Goal: Transaction & Acquisition: Purchase product/service

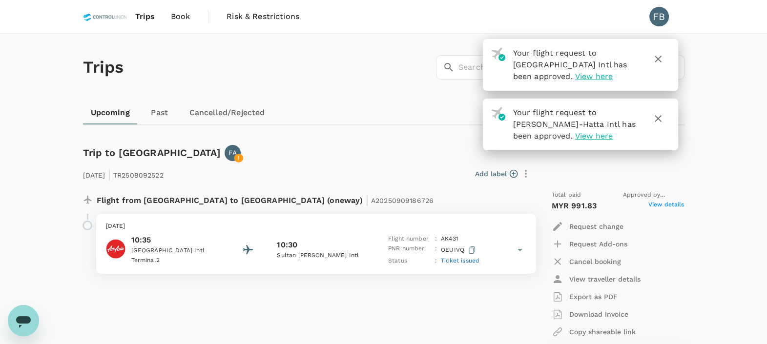
click at [663, 60] on icon "button" at bounding box center [658, 59] width 12 height 12
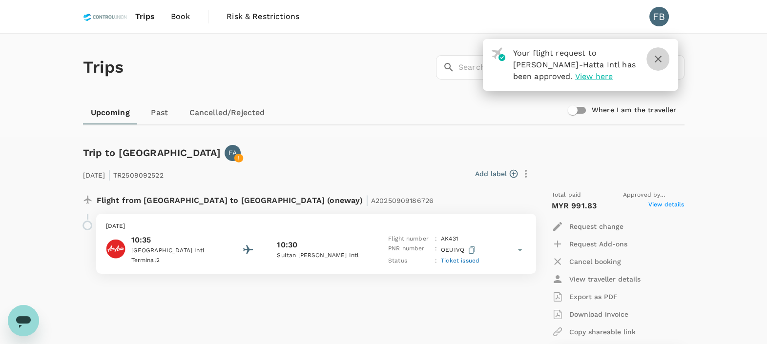
click at [653, 62] on icon "button" at bounding box center [658, 59] width 12 height 12
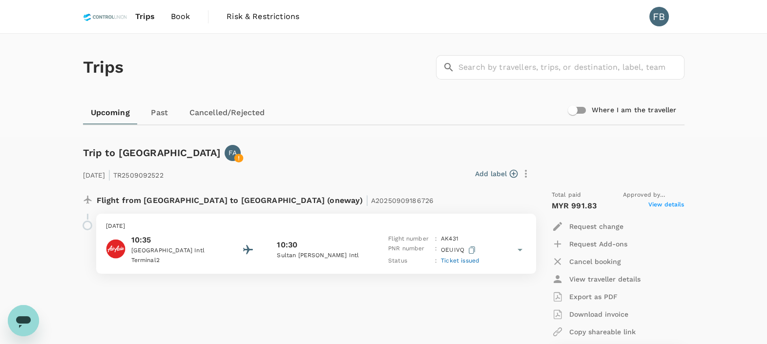
click at [167, 17] on link "Book" at bounding box center [180, 16] width 35 height 33
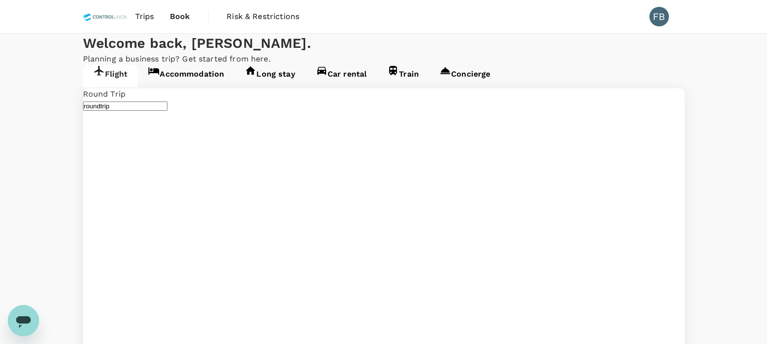
type input "Kuala Lumpur Intl ([GEOGRAPHIC_DATA])"
type input "Brunei Intl (BWN)"
type input "Kuala Lumpur Intl ([GEOGRAPHIC_DATA])"
type input "Brunei Intl (BWN)"
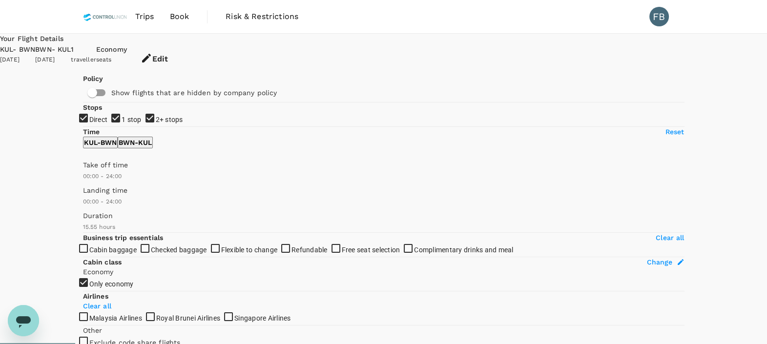
type input "MYR"
type input "1440"
type input "1095"
click at [89, 198] on input "2+ stops" at bounding box center [383, 172] width 767 height 344
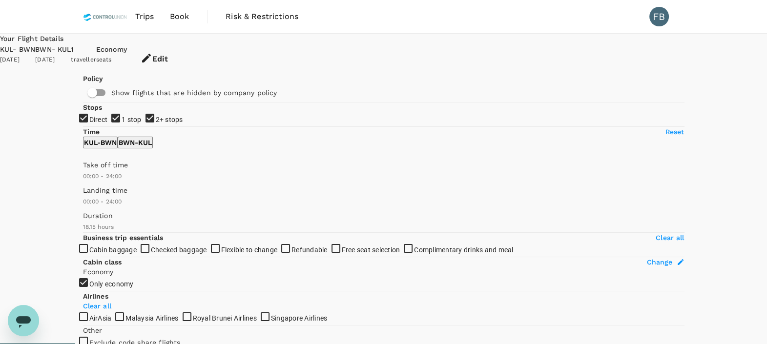
checkbox input "false"
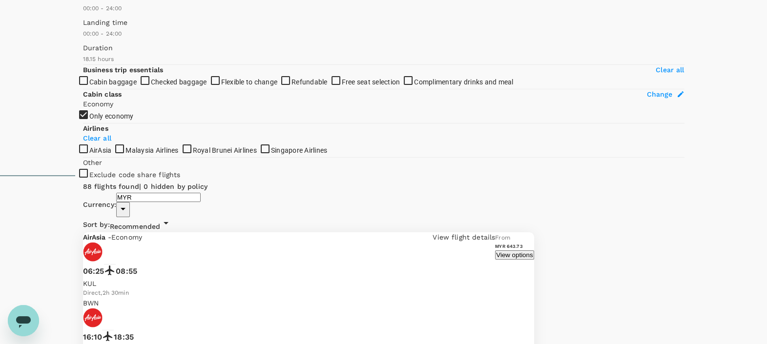
scroll to position [183, 0]
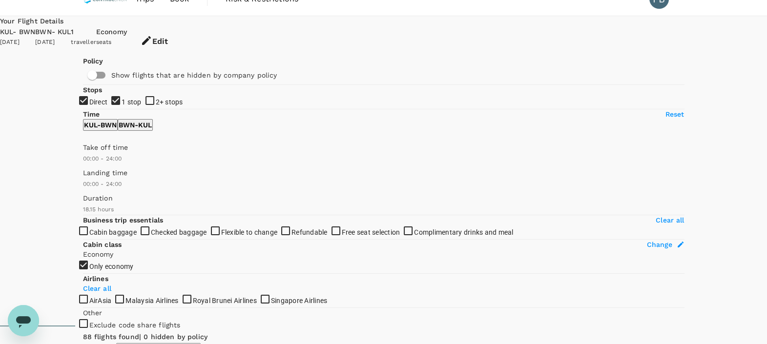
scroll to position [0, 0]
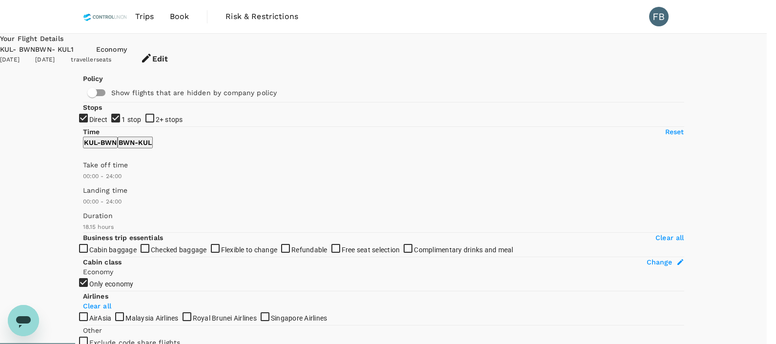
type input "1095"
click at [187, 16] on span "Book" at bounding box center [180, 17] width 20 height 12
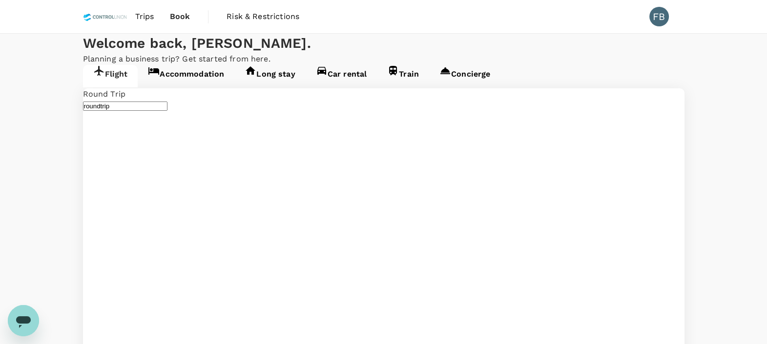
type input "Kuala Lumpur Intl ([GEOGRAPHIC_DATA])"
type input "Brunei Intl (BWN)"
type input "Kuala Lumpur Intl ([GEOGRAPHIC_DATA])"
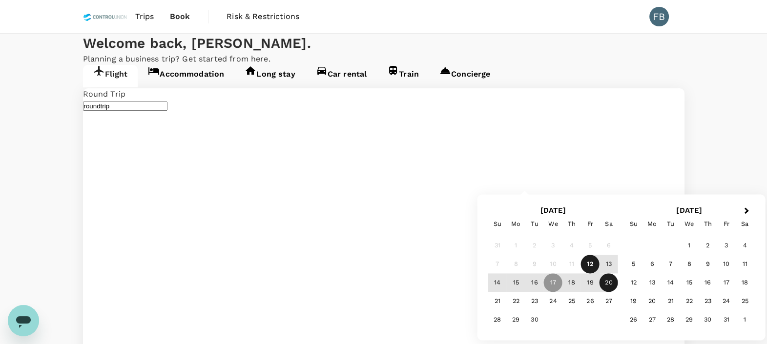
type input "Miri Intl (MYY)"
type input "oneway"
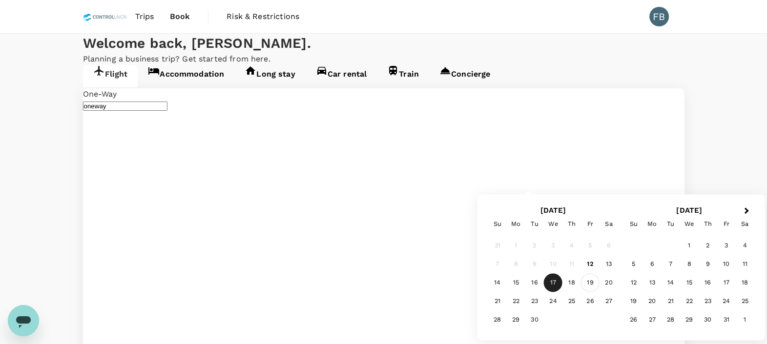
click at [593, 284] on div "19" at bounding box center [590, 283] width 19 height 19
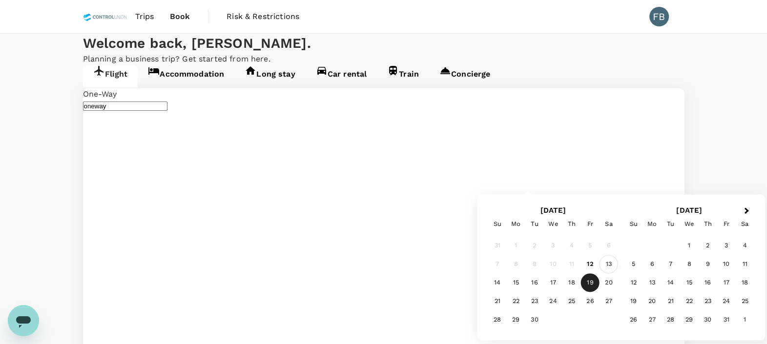
click at [615, 263] on div "13" at bounding box center [609, 264] width 19 height 19
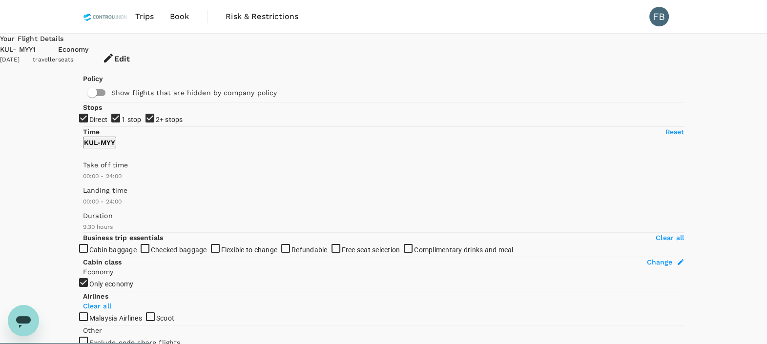
click at [90, 198] on input "2+ stops" at bounding box center [383, 172] width 767 height 344
checkbox input "false"
type input "1020"
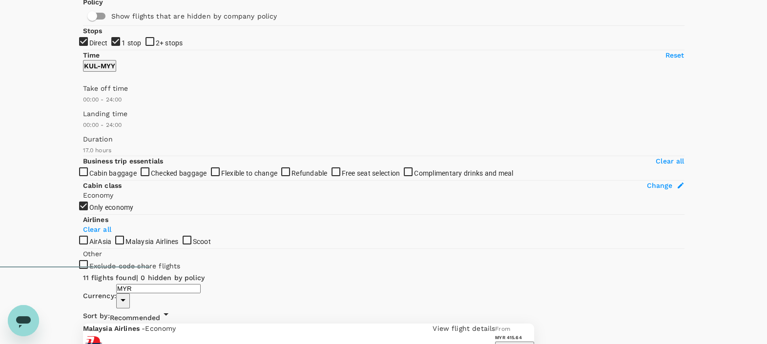
scroll to position [61, 0]
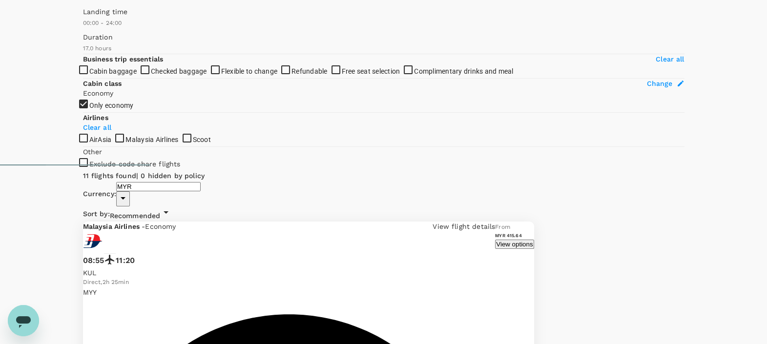
scroll to position [192, 0]
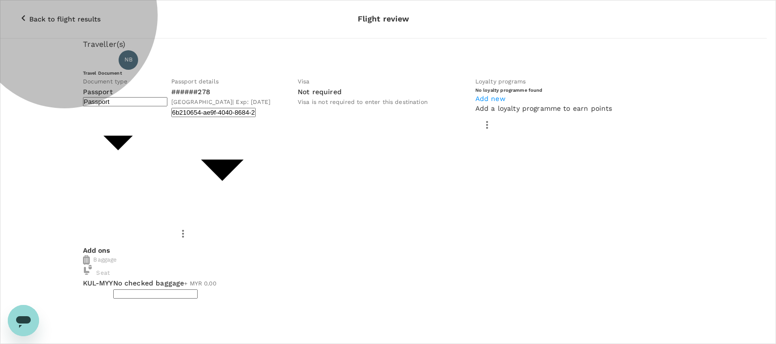
type input "2 - 136.45"
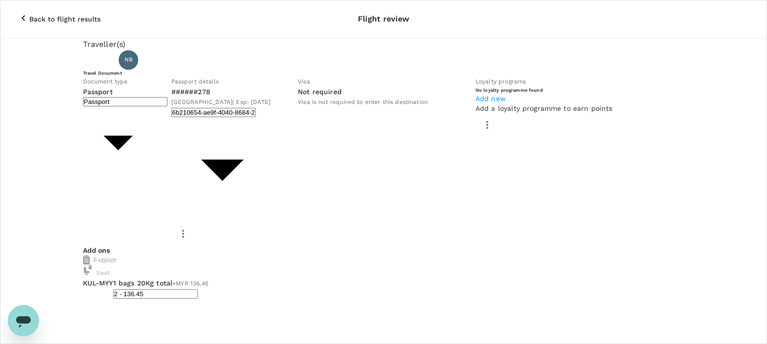
click at [65, 14] on p "Back to flight results" at bounding box center [64, 19] width 71 height 10
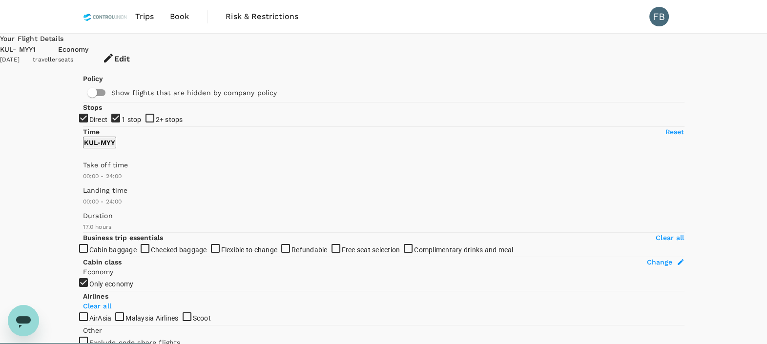
click at [113, 54] on icon "button" at bounding box center [108, 58] width 9 height 9
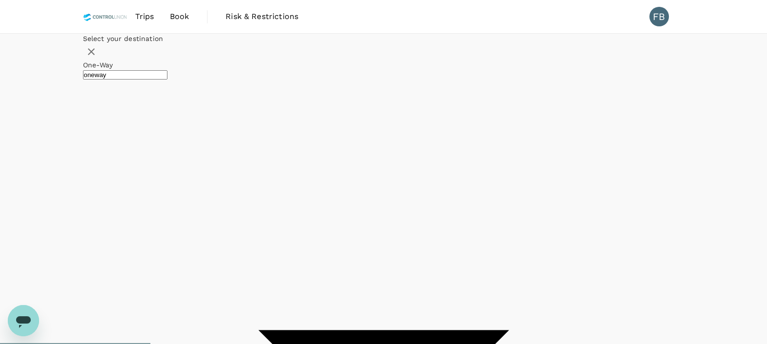
type input "Kuala Lumpur Intl ([GEOGRAPHIC_DATA])"
type input "Miri Intl (MYY)"
type input "Kuala Lumpur Intl ([GEOGRAPHIC_DATA])"
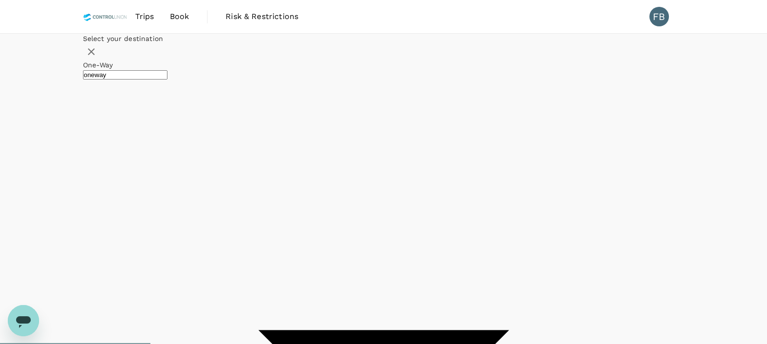
type input "Brunei Intl (BWN)"
click at [392, 175] on div "20" at bounding box center [383, 165] width 19 height 19
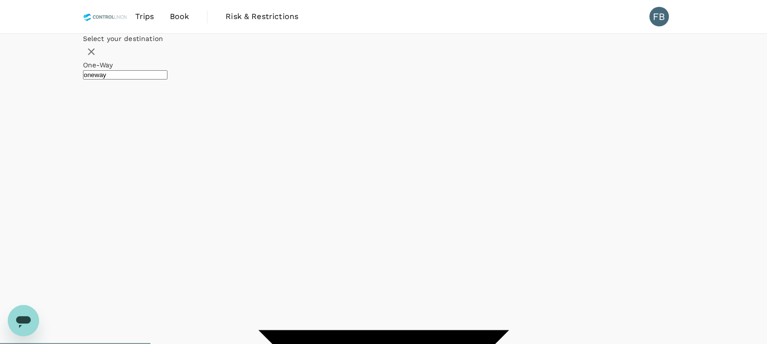
checkbox input "false"
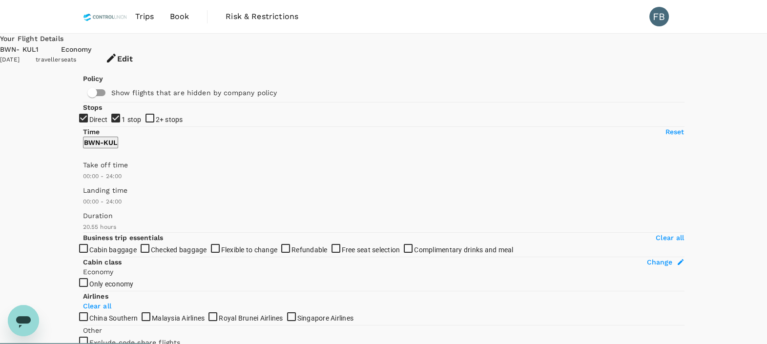
type input "1255"
checkbox input "true"
type input "1550"
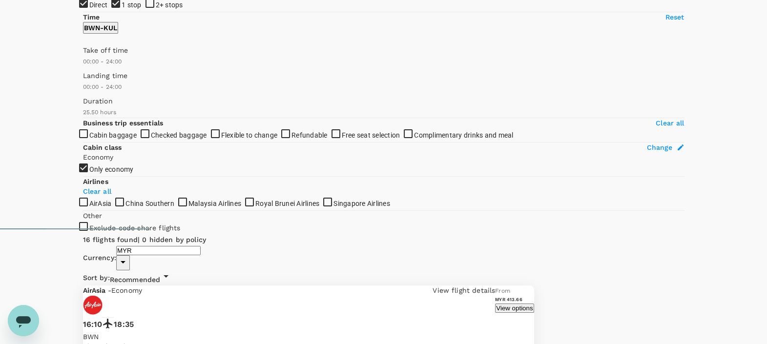
scroll to position [122, 0]
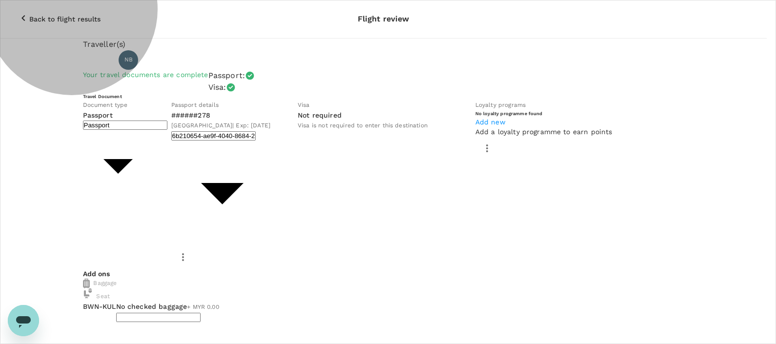
type input "1 - 187.21"
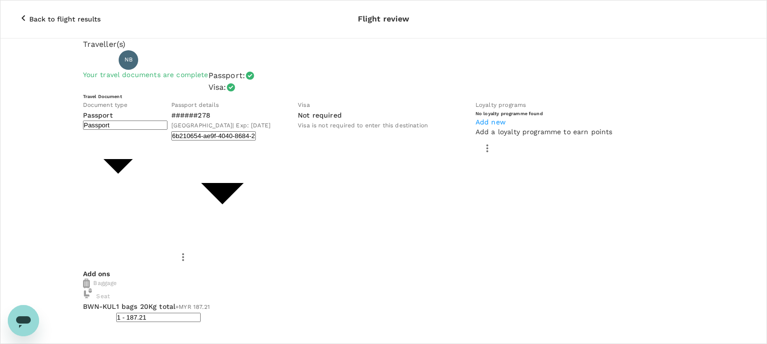
type input "9e254831-a140-43d4-90d9-f4bdc71b84d3"
click at [51, 14] on p "Back to flight results" at bounding box center [64, 19] width 71 height 10
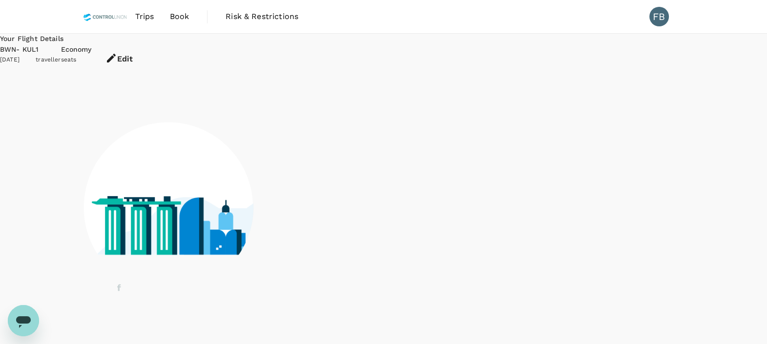
scroll to position [20, 0]
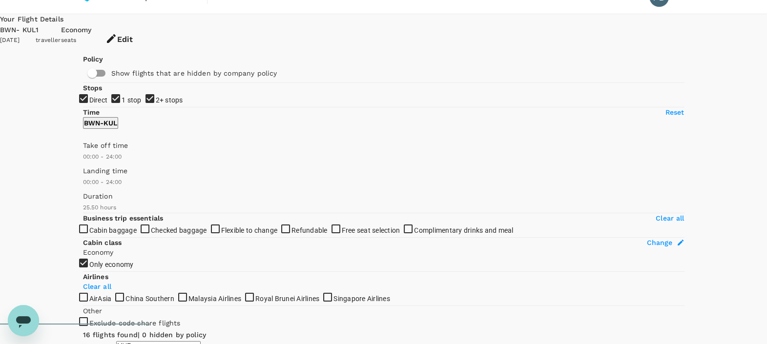
click at [146, 27] on button "Edit" at bounding box center [119, 39] width 55 height 29
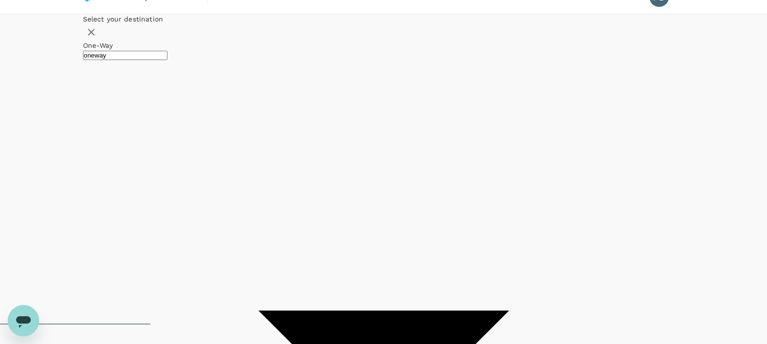
type input "Brunei Intl (BWN)"
type input "Kuala Lumpur Intl ([GEOGRAPHIC_DATA])"
type input "roundtrip"
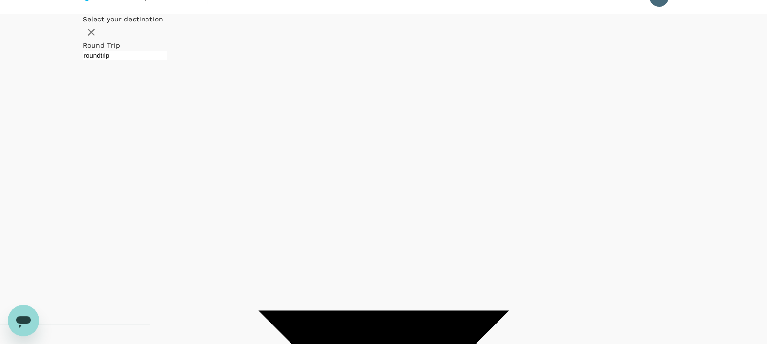
type input "Kuala Lumpur Intl ([GEOGRAPHIC_DATA])"
type input "Brunei Intl (BWN)"
click at [336, 155] on div "17" at bounding box center [327, 146] width 19 height 19
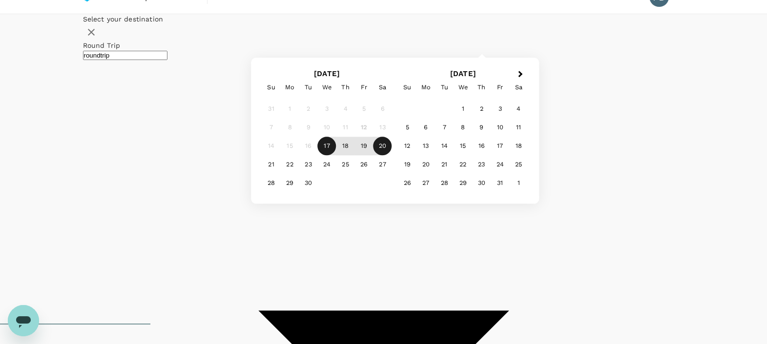
click at [392, 156] on div "20" at bounding box center [383, 146] width 19 height 19
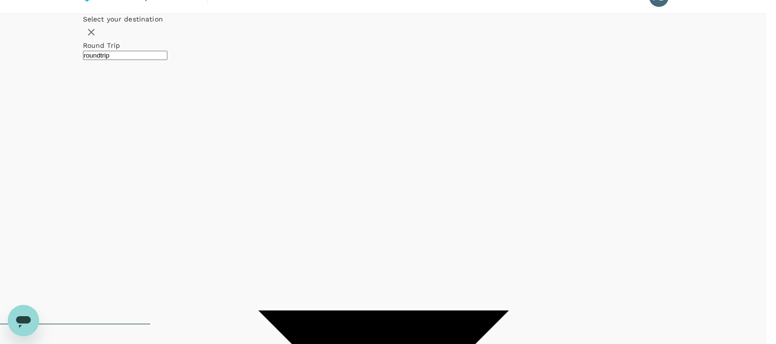
checkbox input "false"
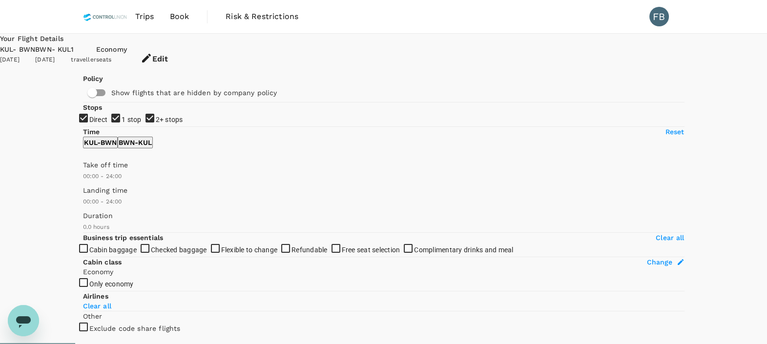
type input "955"
checkbox input "true"
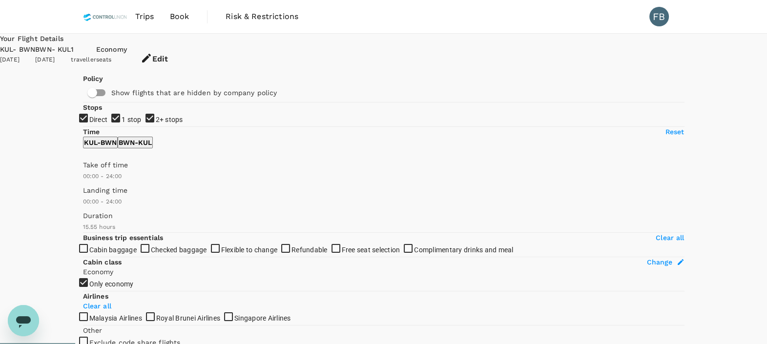
type input "1095"
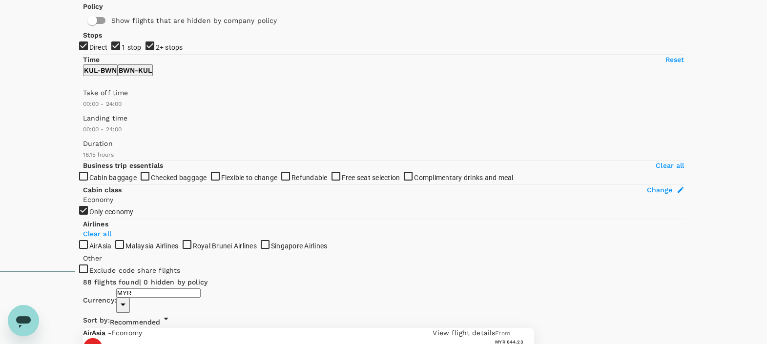
scroll to position [61, 0]
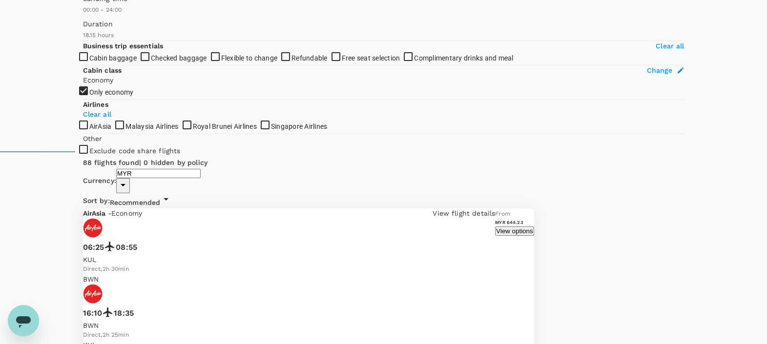
scroll to position [220, 0]
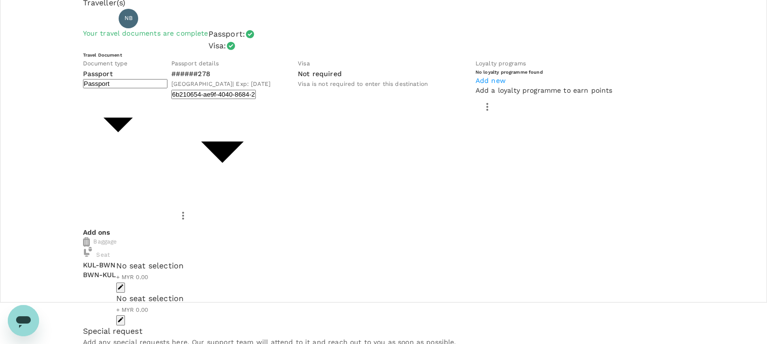
scroll to position [61, 0]
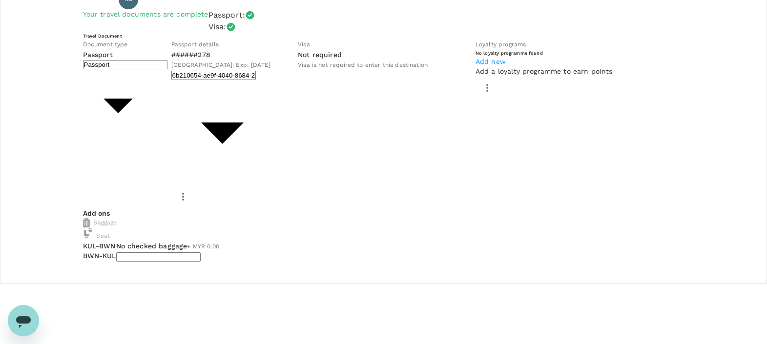
type input "1 - 91.02"
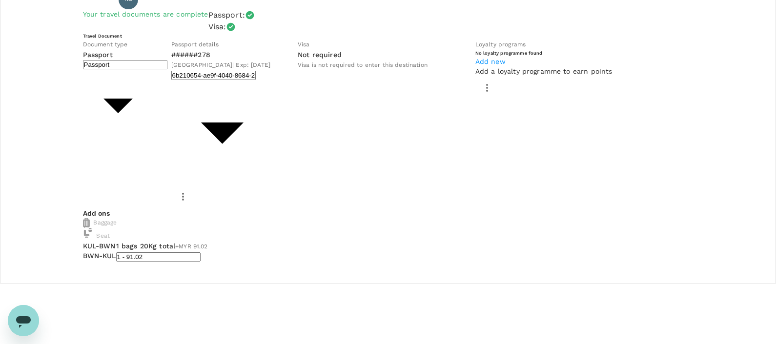
type input "1 - 137.55"
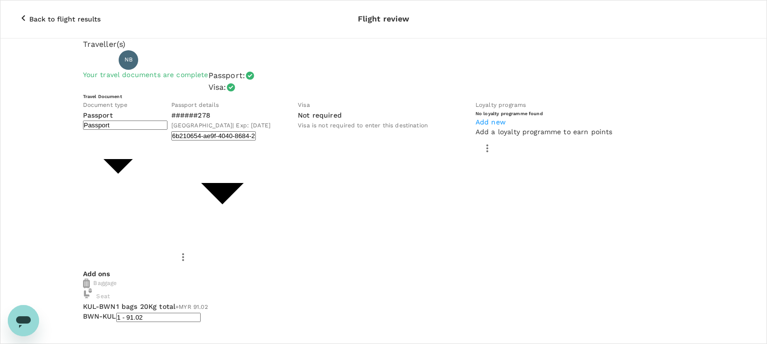
click at [42, 14] on p "Back to flight results" at bounding box center [64, 19] width 71 height 10
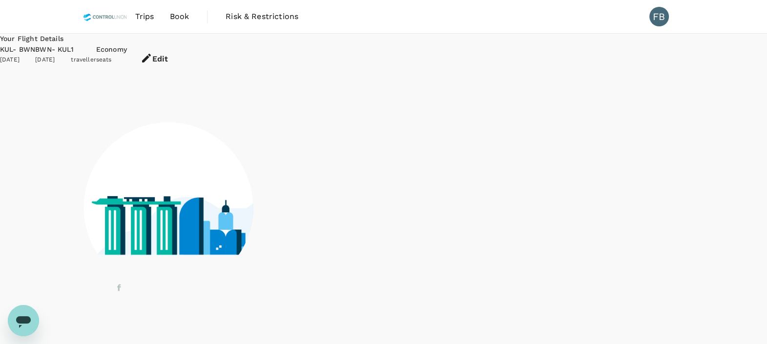
scroll to position [20, 0]
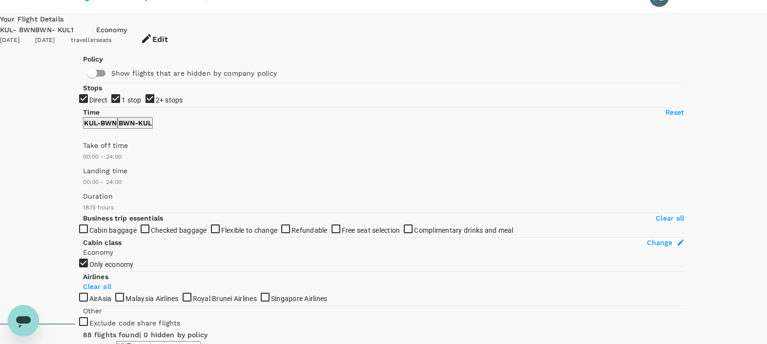
click at [151, 34] on icon "button" at bounding box center [146, 38] width 9 height 9
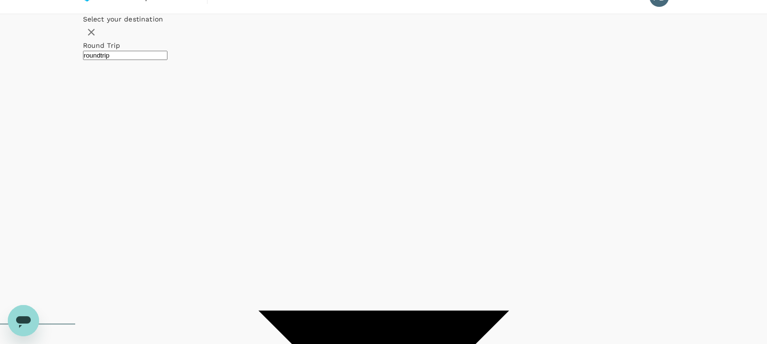
type input "Kuala Lumpur Intl ([GEOGRAPHIC_DATA])"
type input "Brunei Intl (BWN)"
type input "oneway"
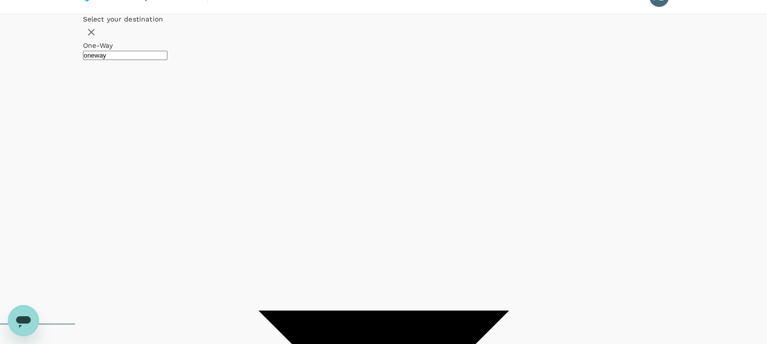
type input "Miri Intl (MYY)"
click at [392, 137] on div "13" at bounding box center [383, 127] width 19 height 19
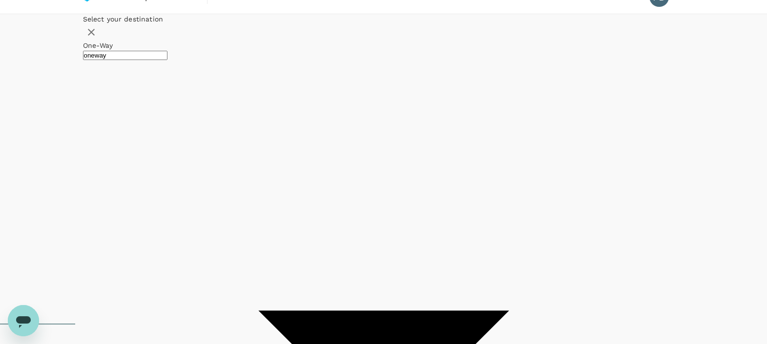
checkbox input "false"
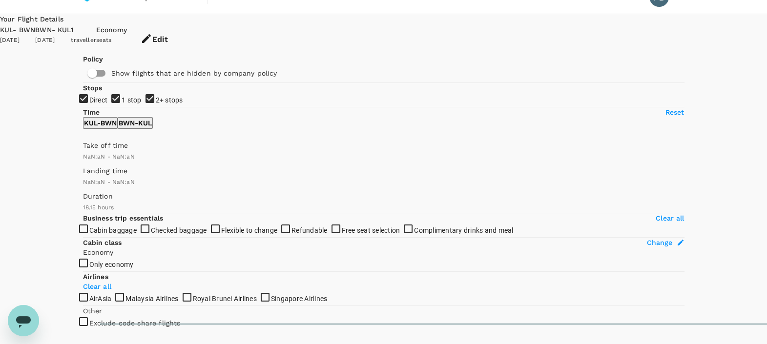
type input "1440"
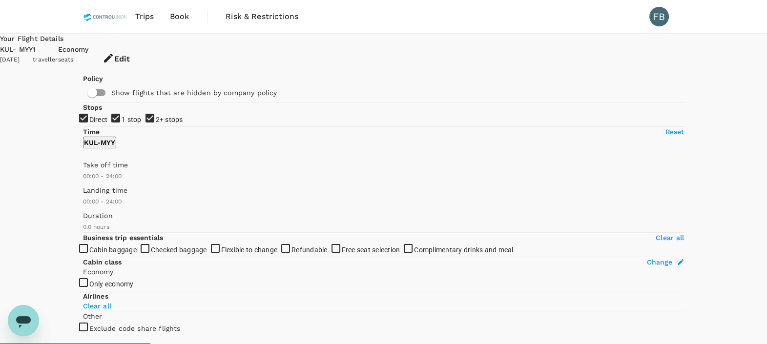
type input "570"
checkbox input "true"
type input "MYR"
type input "1020"
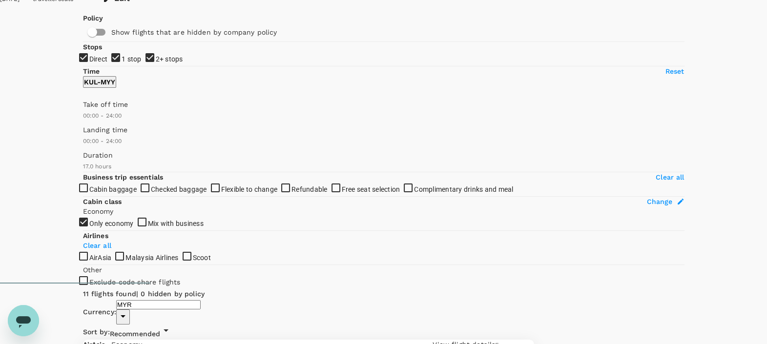
drag, startPoint x: 315, startPoint y: 71, endPoint x: 273, endPoint y: 78, distance: 42.6
drag, startPoint x: 273, startPoint y: 78, endPoint x: 318, endPoint y: 88, distance: 46.4
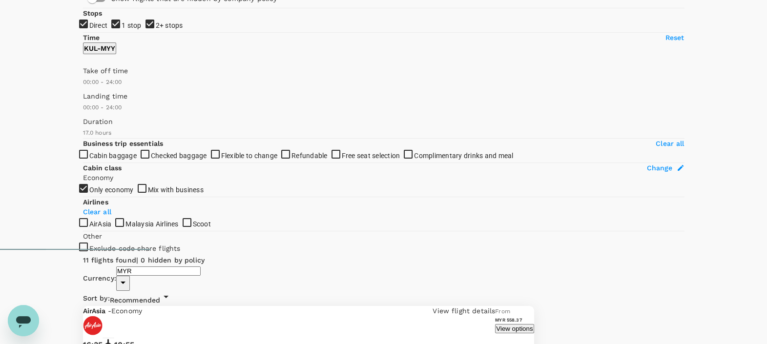
scroll to position [103, 0]
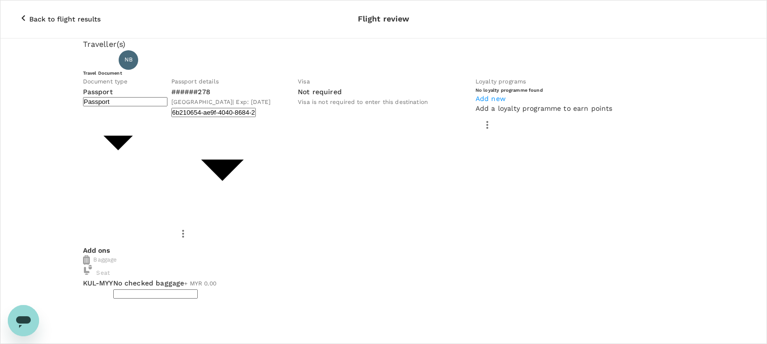
type input "1 - 95.76"
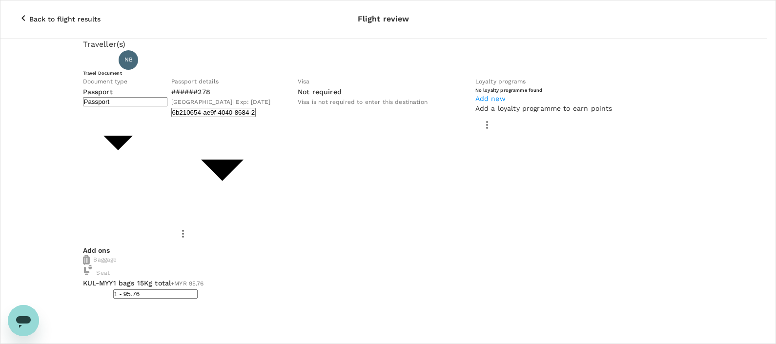
click at [62, 14] on p "Back to flight results" at bounding box center [64, 19] width 71 height 10
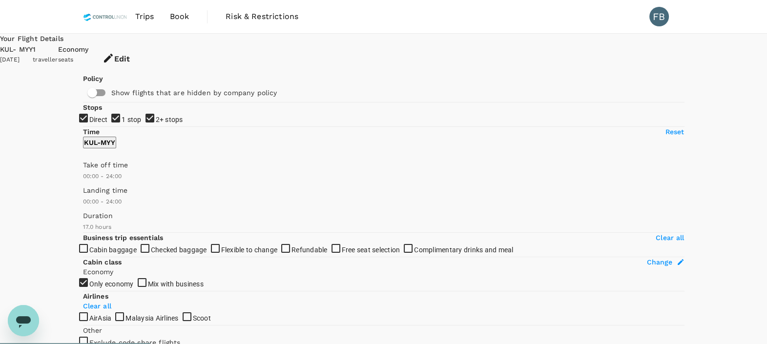
click at [144, 52] on button "Edit" at bounding box center [116, 58] width 55 height 29
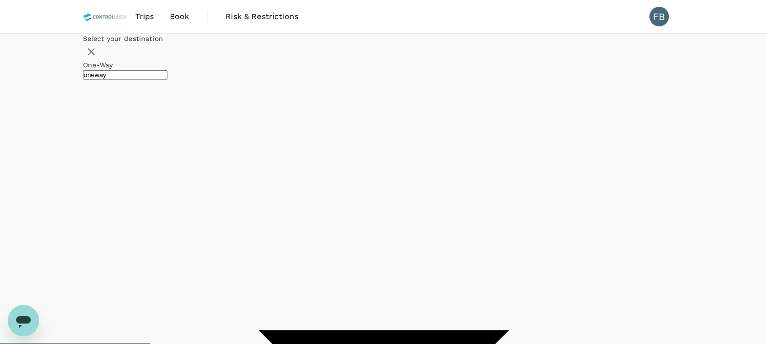
type input "Kuala Lumpur Intl ([GEOGRAPHIC_DATA])"
type input "Miri Intl (MYY)"
type input "Kuala Lumpur Intl ([GEOGRAPHIC_DATA])"
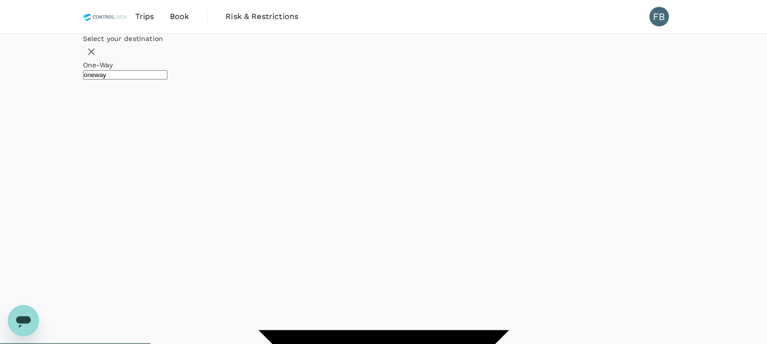
type input "Brunei Intl (BWN)"
click at [392, 175] on div "20" at bounding box center [383, 165] width 19 height 19
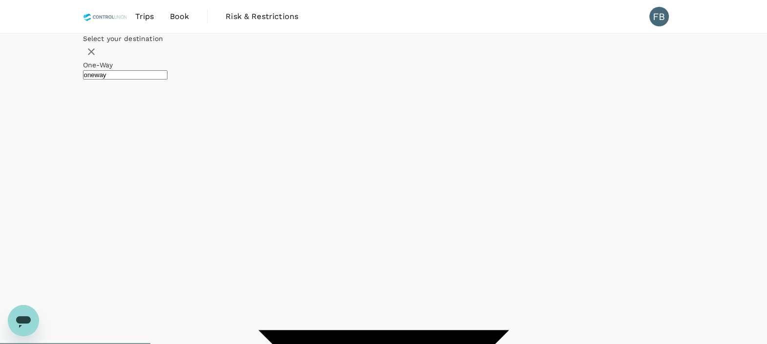
checkbox input "false"
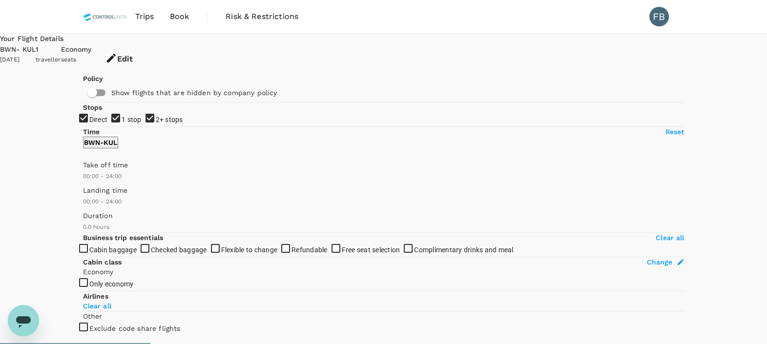
type input "1255"
checkbox input "true"
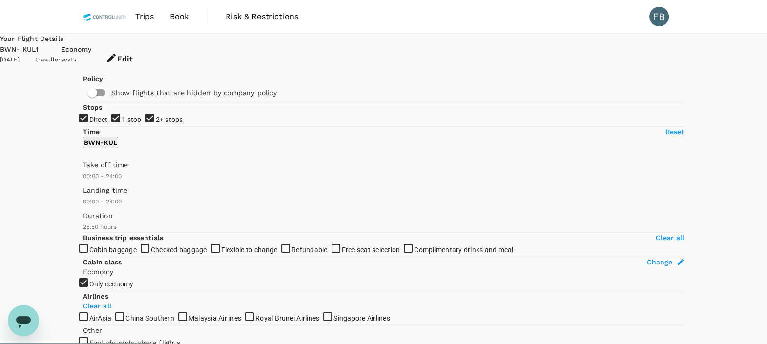
type input "1550"
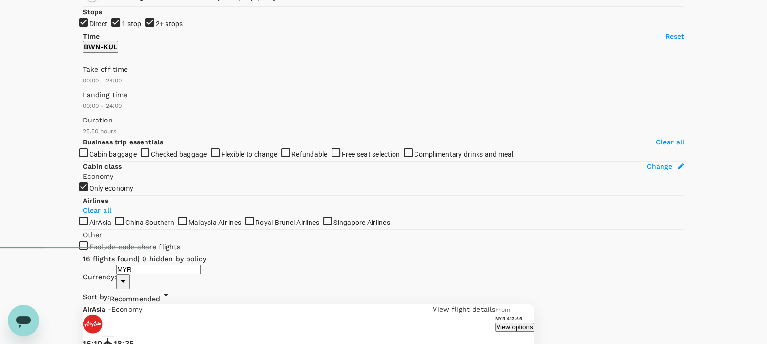
scroll to position [103, 0]
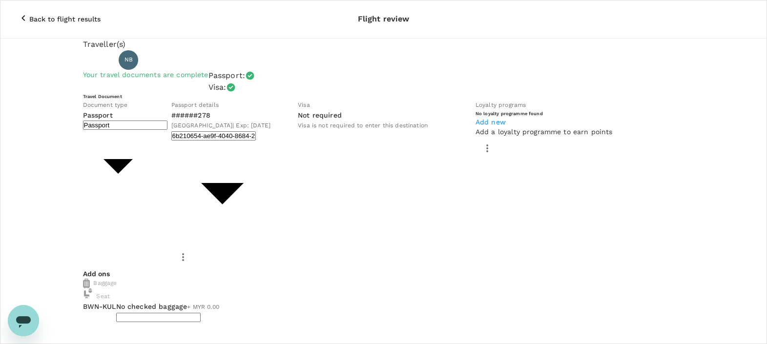
type input "1 - 187.51"
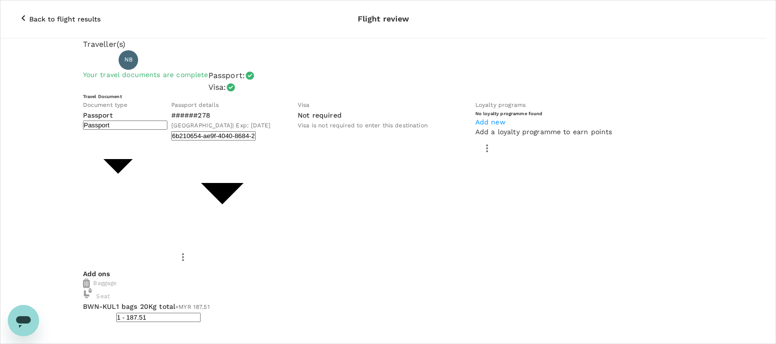
click at [63, 14] on p "Back to flight results" at bounding box center [64, 19] width 71 height 10
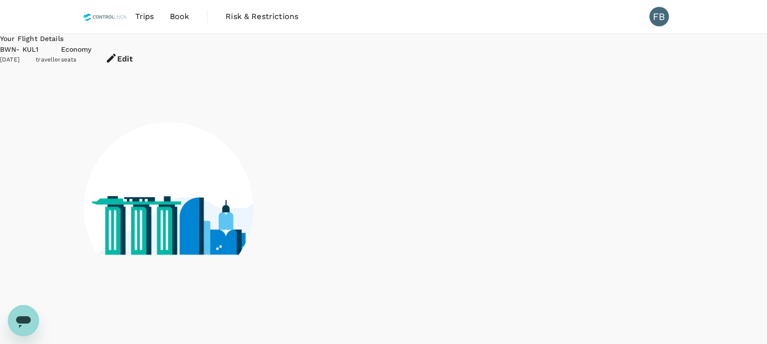
scroll to position [20, 0]
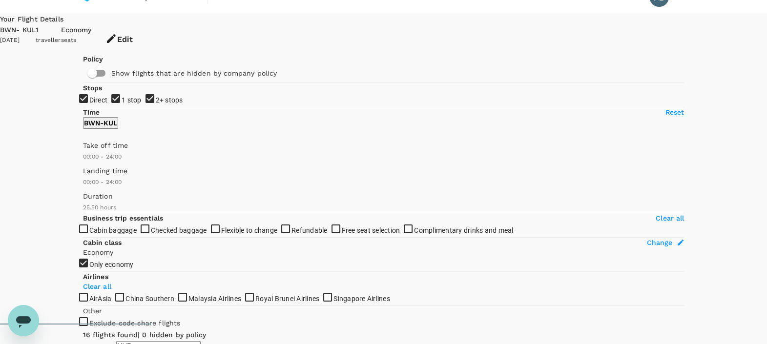
click at [411, 330] on div "16 flights found | 0 hidden by policy" at bounding box center [308, 335] width 451 height 11
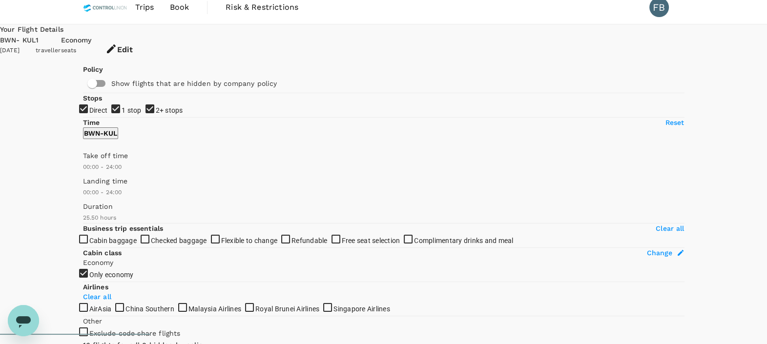
scroll to position [0, 0]
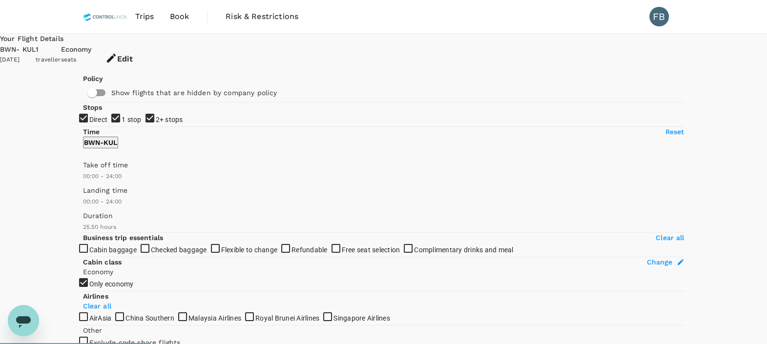
click at [177, 18] on span "Book" at bounding box center [180, 17] width 20 height 12
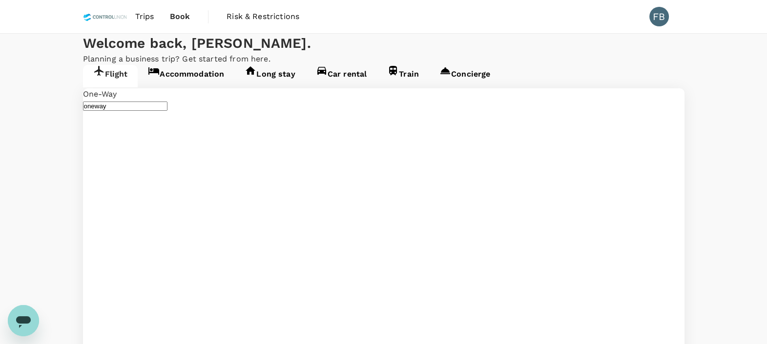
type input "Brunei Intl (BWN)"
type input "Kuala Lumpur Intl ([GEOGRAPHIC_DATA])"
type input "Brunei Intl (BWN)"
type input "Kuala Lumpur Intl ([GEOGRAPHIC_DATA])"
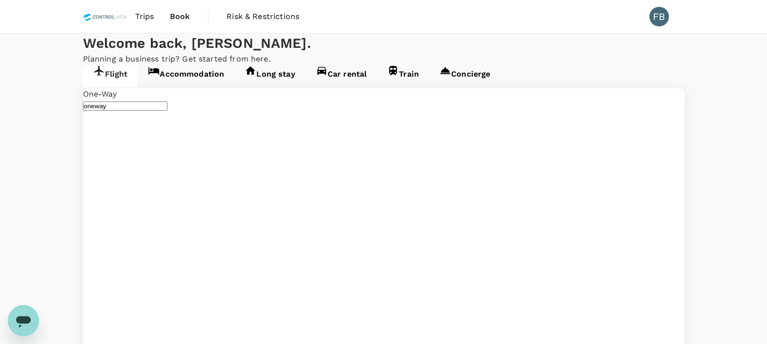
type input "Kuala Lumpur Intl ([GEOGRAPHIC_DATA])"
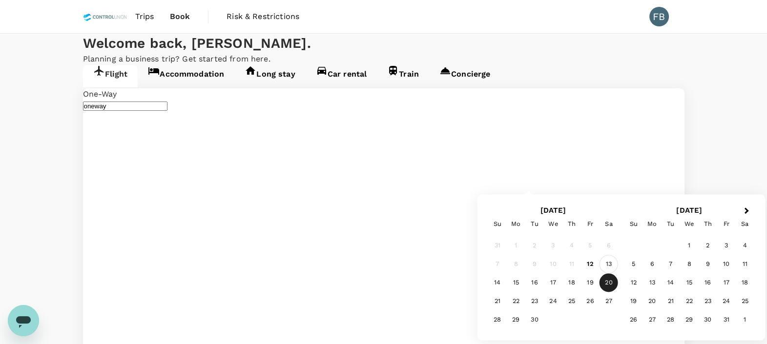
type input "Miri Intl (MYY)"
click at [613, 261] on div "13" at bounding box center [609, 264] width 19 height 19
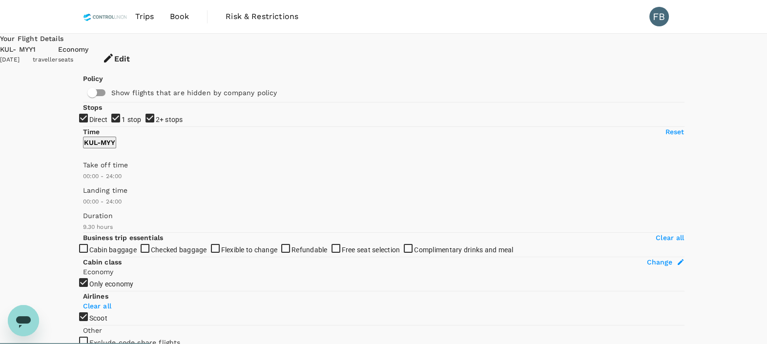
type input "1085"
checkbox input "false"
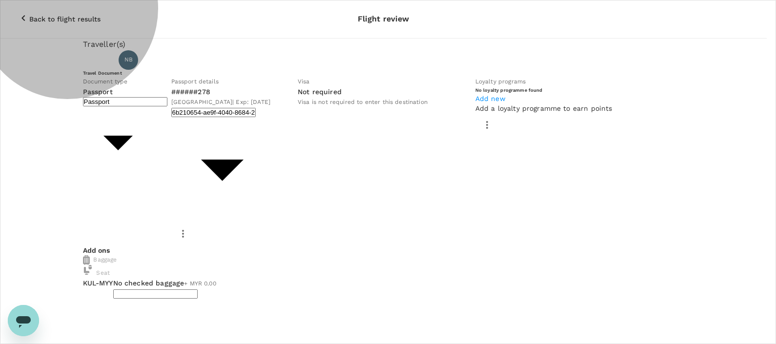
type input "1 - 95.73"
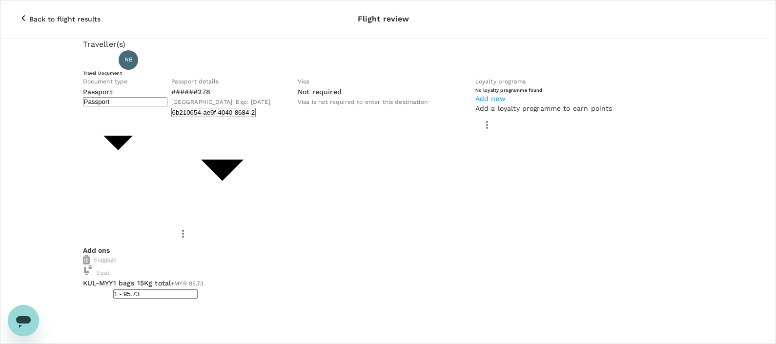
type textarea "Dear [PERSON_NAME]/[GEOGRAPHIC_DATA], Kindly assist to approve the flight booki…"
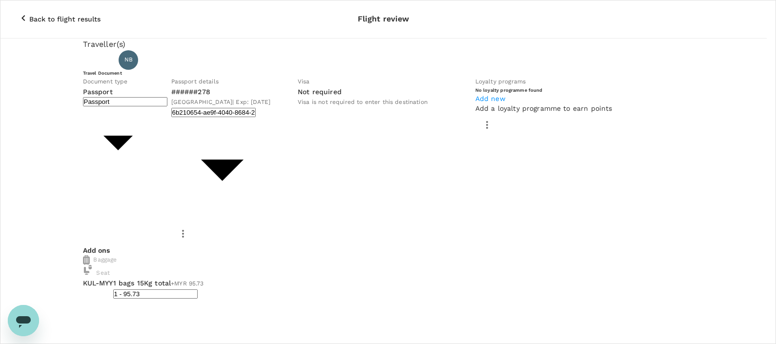
click at [322, 171] on input "checkbox" at bounding box center [388, 172] width 776 height 344
checkbox input "true"
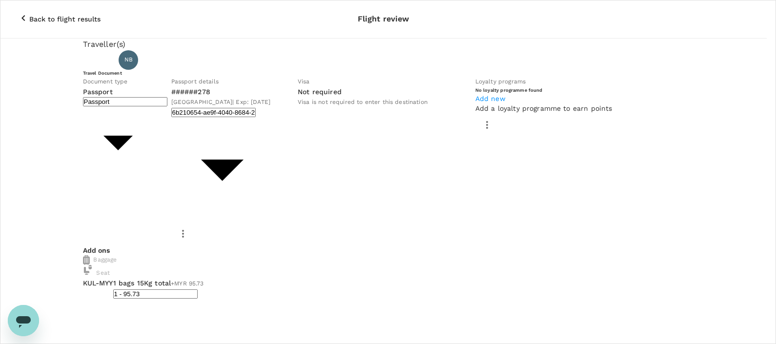
paste textarea "Dear [PERSON_NAME]/Chathuranga, Kindly assist to review and approve the hotel b…"
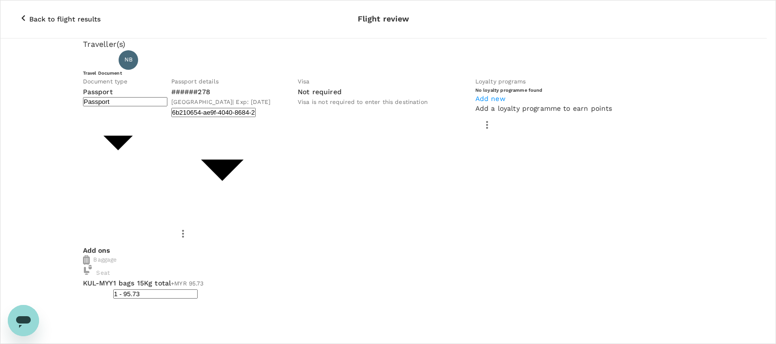
drag, startPoint x: 186, startPoint y: 166, endPoint x: 131, endPoint y: 151, distance: 56.1
drag, startPoint x: 183, startPoint y: 183, endPoint x: 122, endPoint y: 173, distance: 61.7
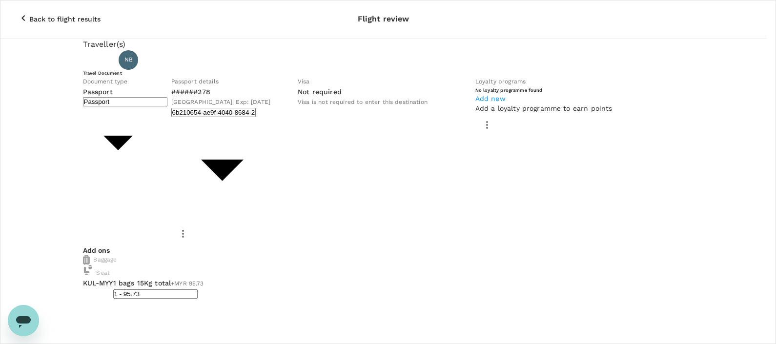
scroll to position [48, 0]
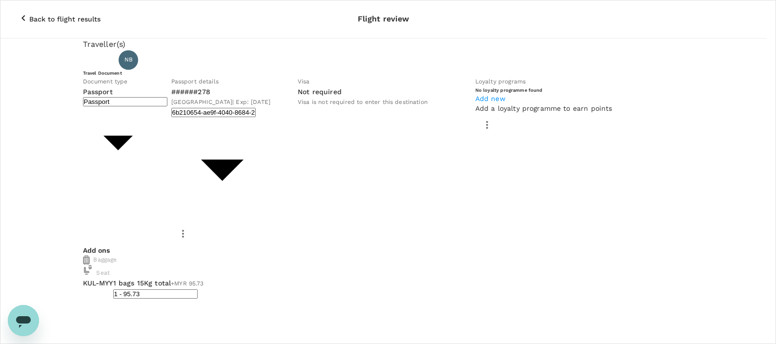
scroll to position [0, 0]
drag, startPoint x: 202, startPoint y: 183, endPoint x: 164, endPoint y: 183, distance: 38.1
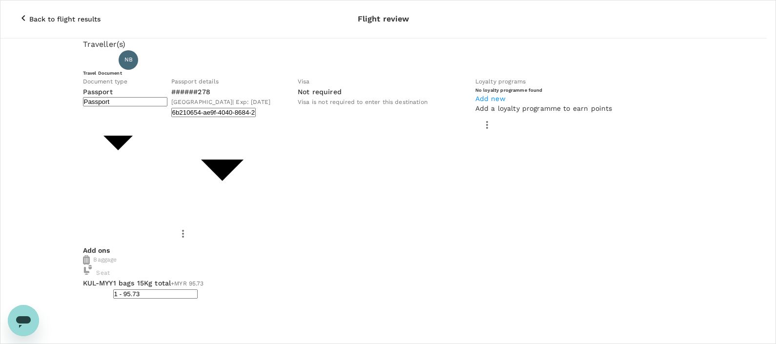
drag, startPoint x: 386, startPoint y: 192, endPoint x: 152, endPoint y: 180, distance: 234.2
drag, startPoint x: 198, startPoint y: 179, endPoint x: 152, endPoint y: 180, distance: 45.9
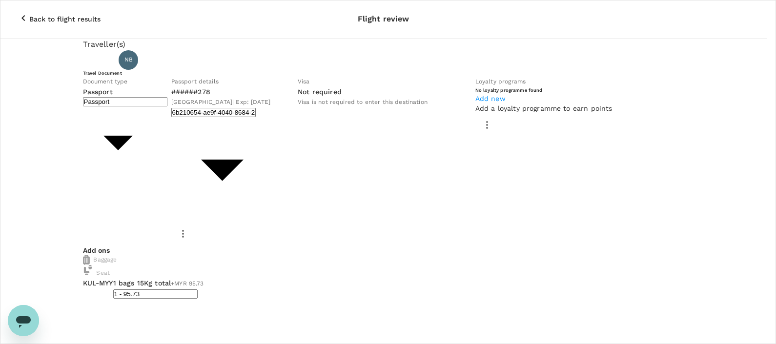
drag, startPoint x: 250, startPoint y: 189, endPoint x: 206, endPoint y: 199, distance: 46.1
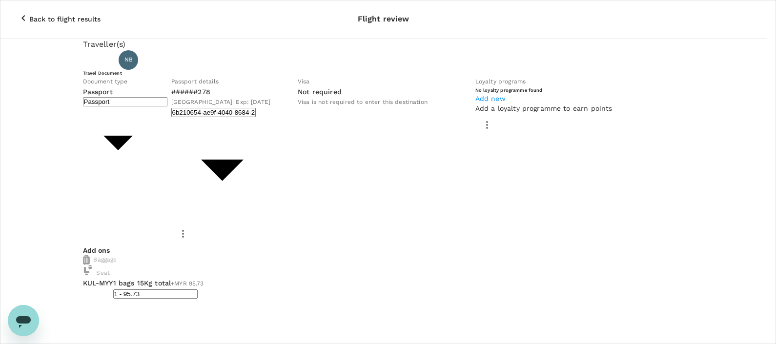
scroll to position [71, 0]
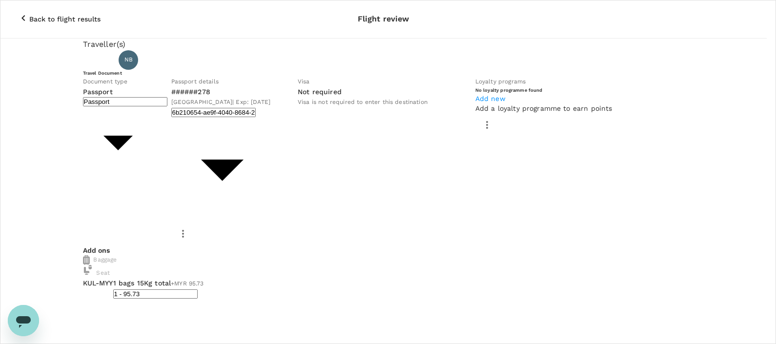
type textarea "Dear [PERSON_NAME]/[GEOGRAPHIC_DATA], Kindly assist to approve the flight booki…"
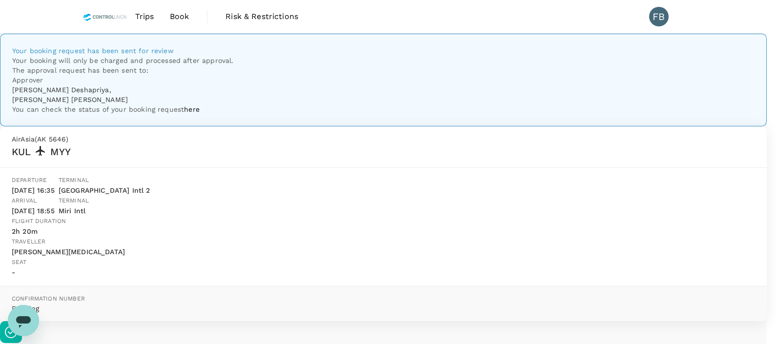
click at [185, 20] on span "Book" at bounding box center [180, 17] width 20 height 12
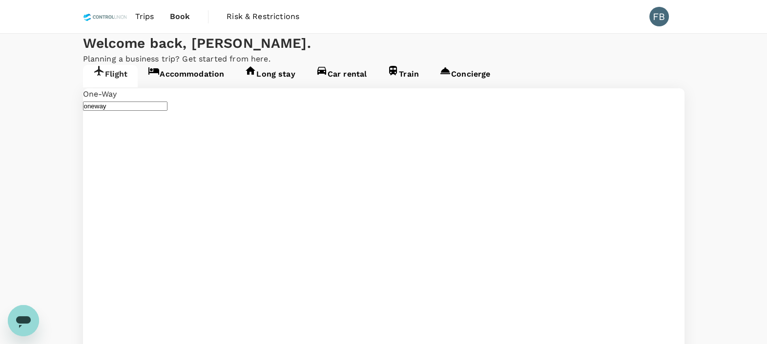
type input "Kuala Lumpur Intl ([GEOGRAPHIC_DATA])"
type input "Miri Intl (MYY)"
type input "Kuala Lumpur Intl ([GEOGRAPHIC_DATA])"
type input "Miri Intl (MYY)"
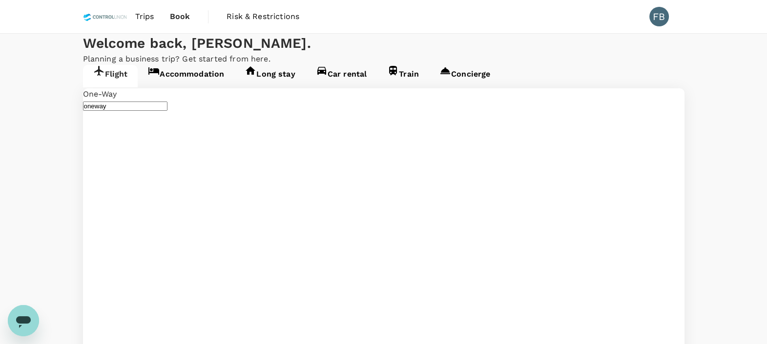
type input "Miri Intl (MYY)"
type input "Kuala Lumpur Intl ([GEOGRAPHIC_DATA])"
type input "Brunei Intl (BWN)"
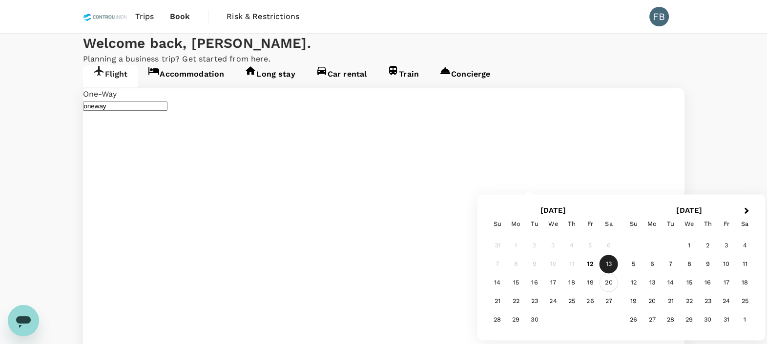
click at [613, 283] on div "20" at bounding box center [609, 283] width 19 height 19
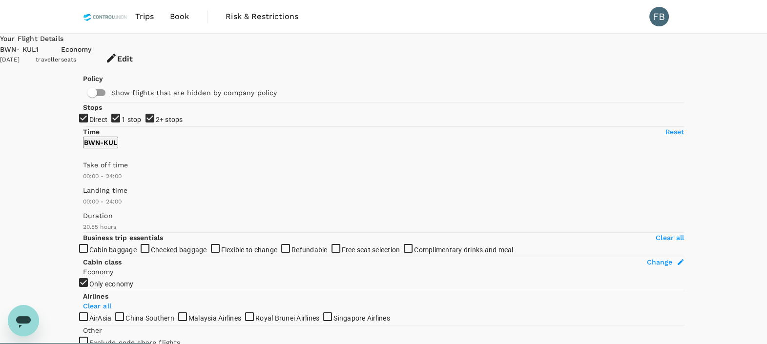
type input "1550"
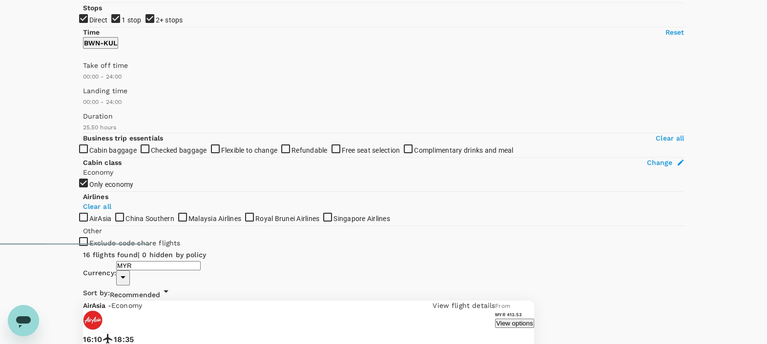
scroll to position [103, 0]
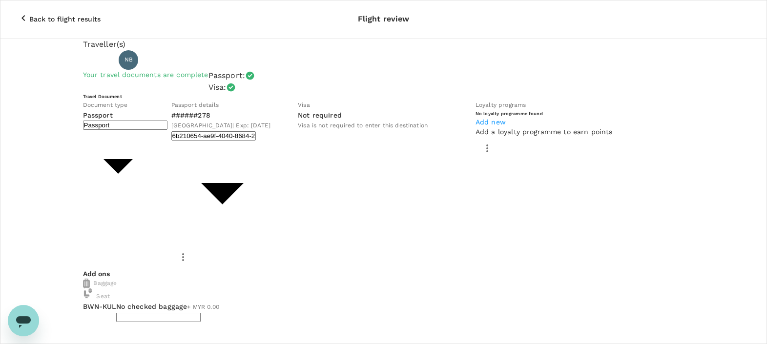
type input "1 - 187.16"
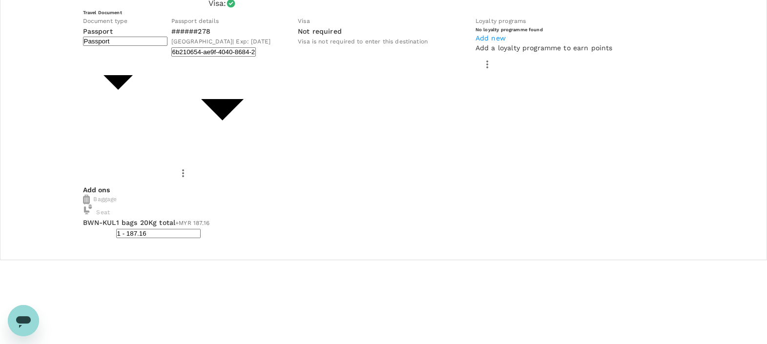
scroll to position [86, 0]
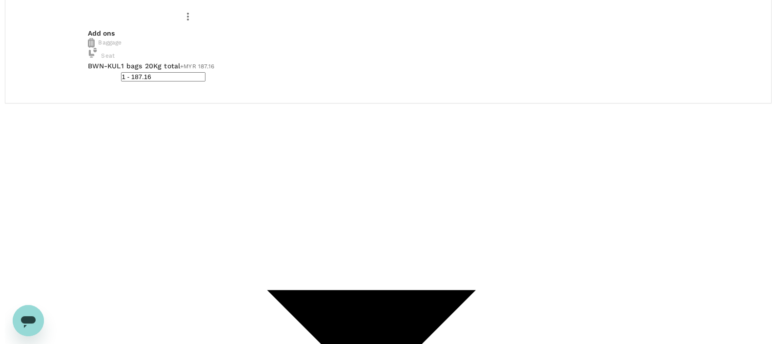
scroll to position [242, 0]
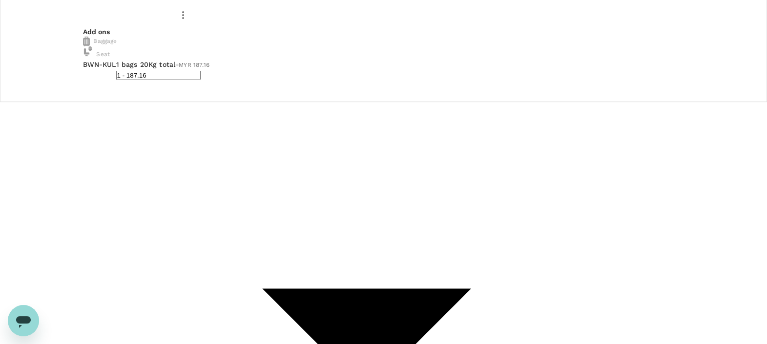
type textarea "I would like to add meal for this flight."
type input "9e254831-a140-43d4-90d9-f4bdc71b84d3"
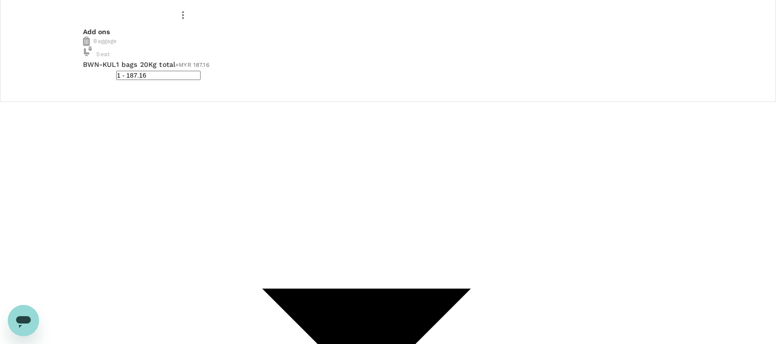
paste textarea "Dear [PERSON_NAME]/Chathuranga, Kindly assist to approve the flight booking: Pr…"
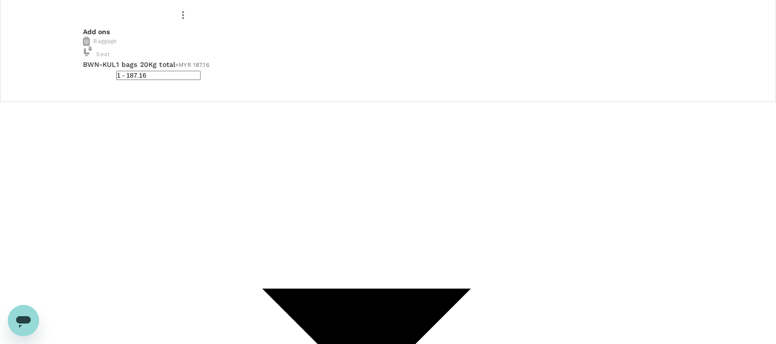
scroll to position [26, 0]
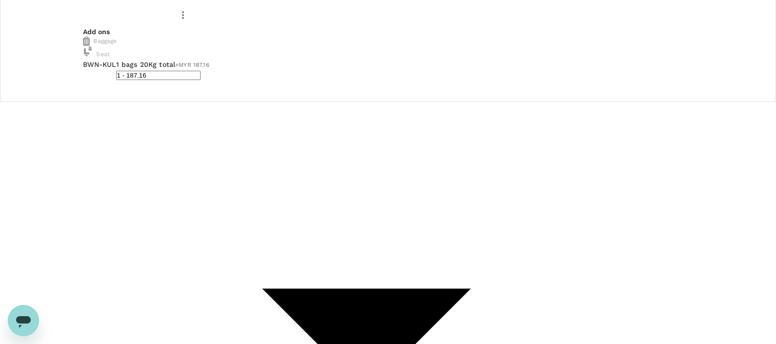
scroll to position [61, 0]
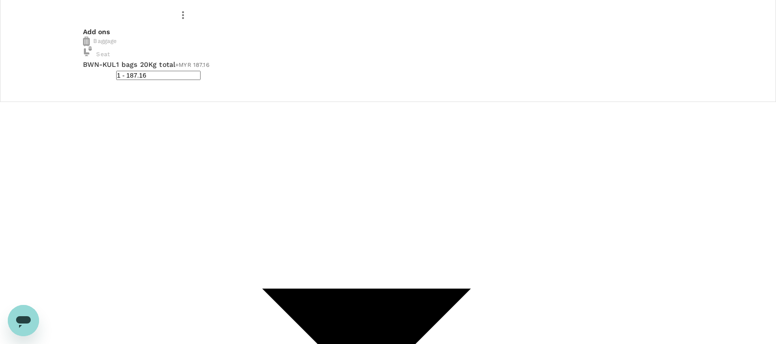
drag, startPoint x: 227, startPoint y: 171, endPoint x: 126, endPoint y: 159, distance: 101.4
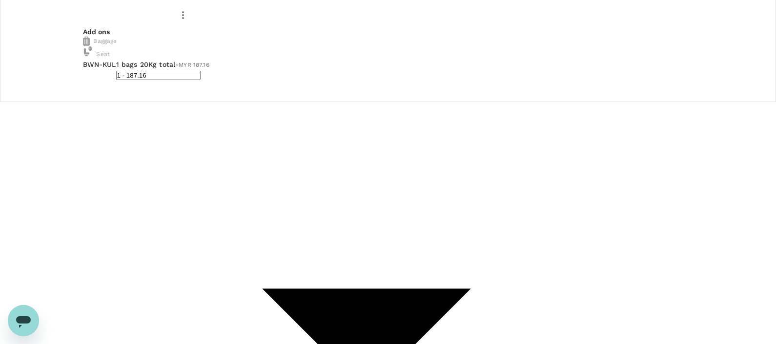
type textarea "Dear [PERSON_NAME]/[GEOGRAPHIC_DATA], Kindly assist to approve the flight booki…"
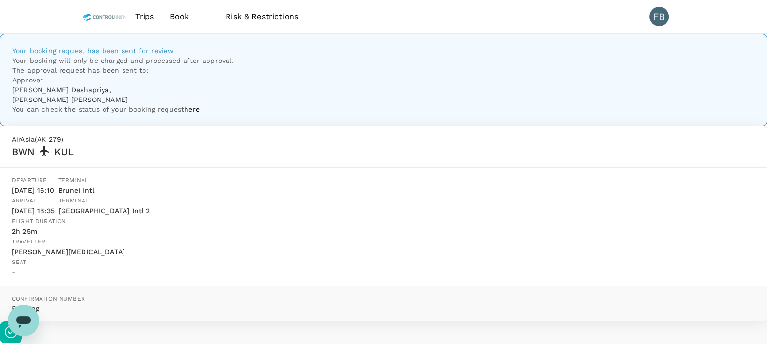
drag, startPoint x: 746, startPoint y: 310, endPoint x: 723, endPoint y: 292, distance: 29.0
click at [96, 11] on img at bounding box center [105, 16] width 44 height 21
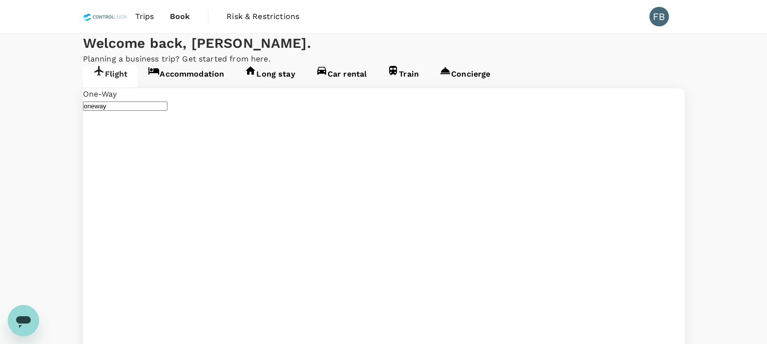
type input "Brunei Intl (BWN)"
type input "Kuala Lumpur Intl ([GEOGRAPHIC_DATA])"
type input "Brunei Intl (BWN)"
type input "Kuala Lumpur Intl ([GEOGRAPHIC_DATA])"
